Goal: Task Accomplishment & Management: Manage account settings

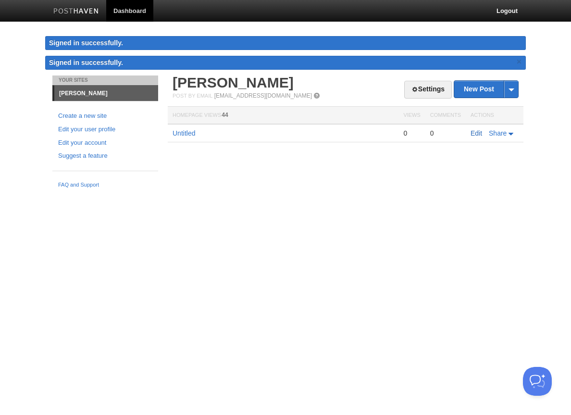
click at [471, 134] on link "Edit" at bounding box center [477, 133] width 12 height 8
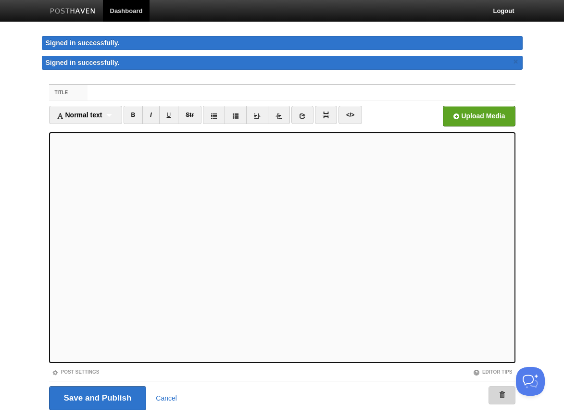
click at [499, 392] on span at bounding box center [501, 394] width 7 height 7
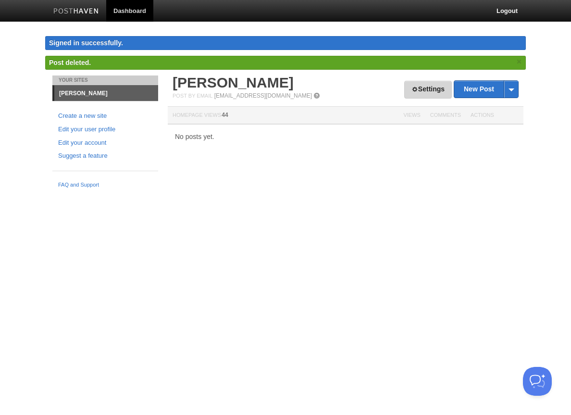
click at [411, 86] on span at bounding box center [414, 89] width 7 height 7
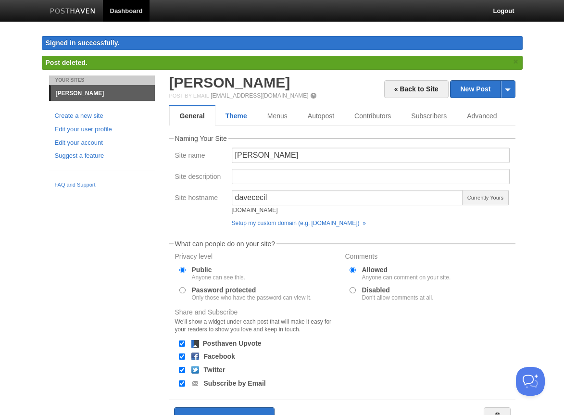
click at [243, 119] on link "Theme" at bounding box center [236, 115] width 42 height 19
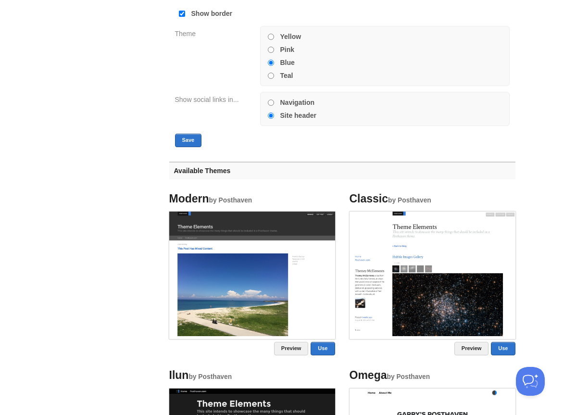
scroll to position [317, 0]
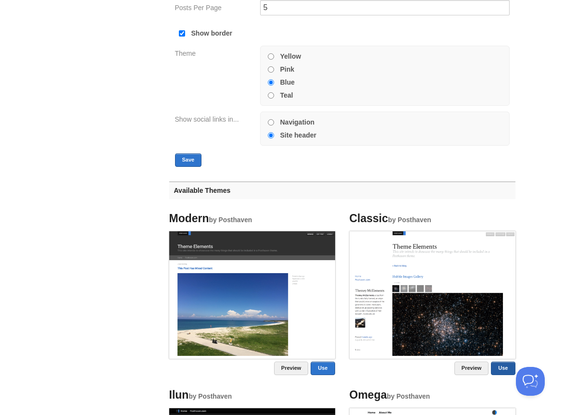
click at [509, 370] on link "Use" at bounding box center [503, 367] width 24 height 13
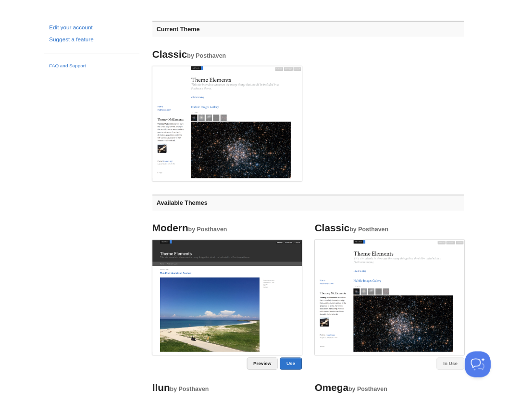
scroll to position [0, 0]
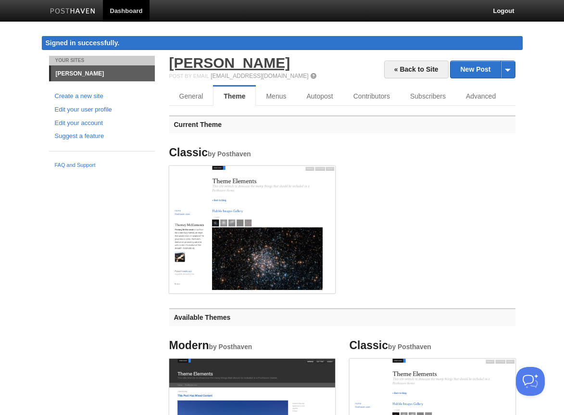
click at [212, 67] on link "[PERSON_NAME]" at bounding box center [229, 63] width 121 height 16
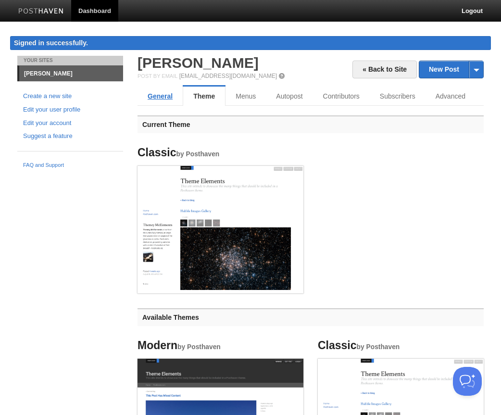
click at [164, 98] on link "General" at bounding box center [159, 96] width 45 height 19
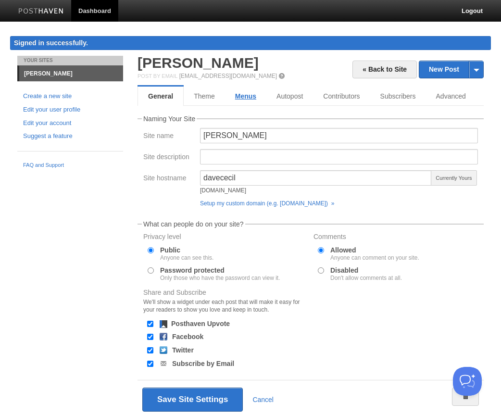
click at [249, 98] on link "Menus" at bounding box center [245, 96] width 41 height 19
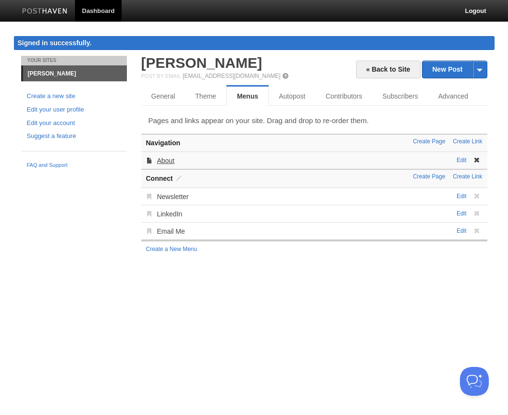
click at [170, 162] on link "About" at bounding box center [166, 161] width 18 height 8
click at [462, 159] on link "Edit" at bounding box center [462, 160] width 10 height 7
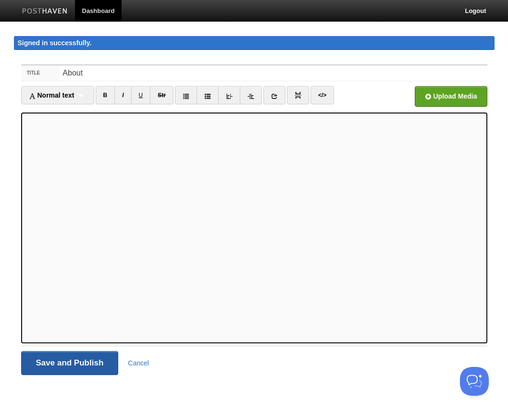
click at [101, 359] on input "Save and Publish" at bounding box center [70, 363] width 98 height 24
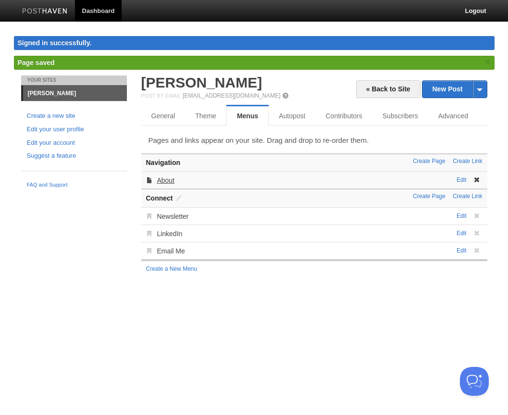
click at [164, 182] on link "About" at bounding box center [166, 180] width 18 height 8
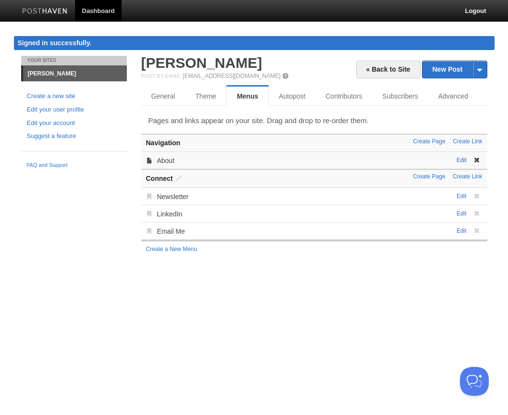
click at [459, 158] on link "Edit" at bounding box center [462, 160] width 10 height 7
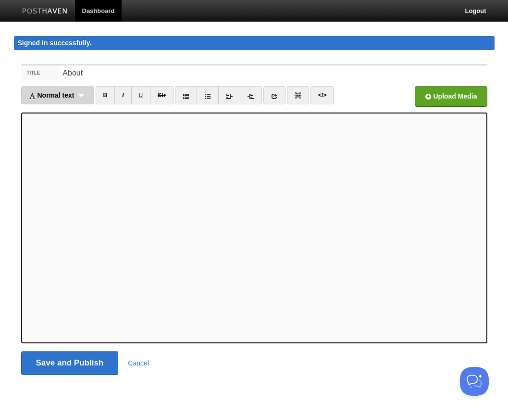
click at [69, 95] on span "Normal text" at bounding box center [52, 95] width 46 height 8
click at [57, 112] on link "Normal text" at bounding box center [58, 112] width 72 height 14
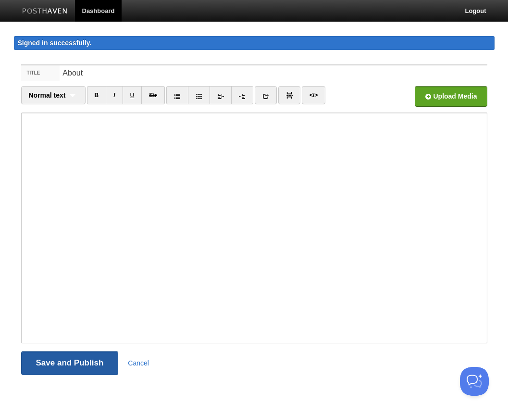
click at [82, 362] on input "Save and Publish" at bounding box center [70, 363] width 98 height 24
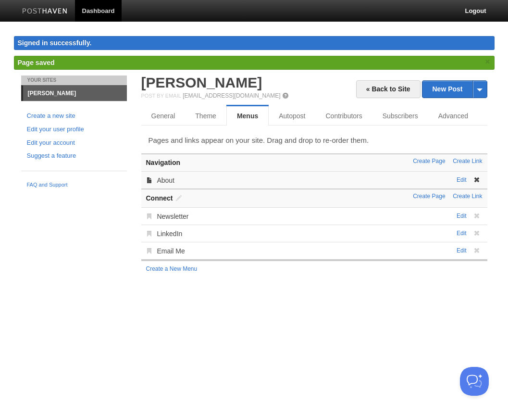
click at [174, 182] on div "Edit About" at bounding box center [314, 179] width 346 height 17
click at [158, 179] on link "About" at bounding box center [166, 180] width 18 height 8
